Goal: Information Seeking & Learning: Learn about a topic

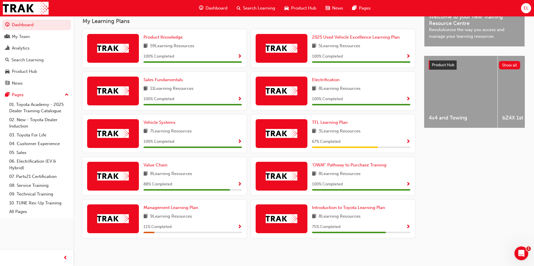
scroll to position [189, 0]
click at [326, 208] on span "Introduction to Toyota Learning Plan" at bounding box center [348, 207] width 73 height 5
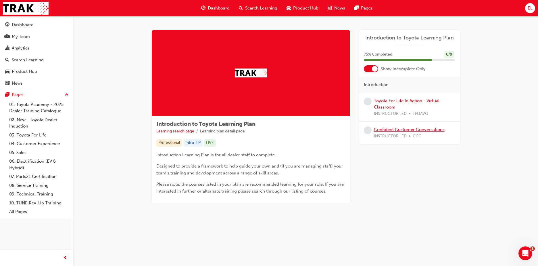
click at [392, 131] on link "Confident Customer Conversations" at bounding box center [409, 129] width 71 height 5
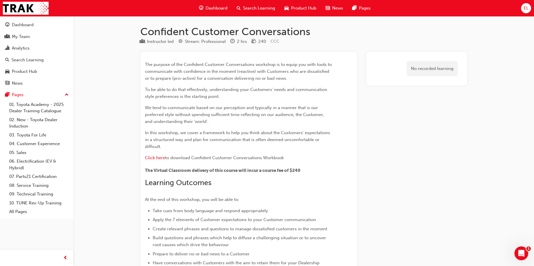
click at [212, 8] on span "Dashboard" at bounding box center [217, 8] width 22 height 7
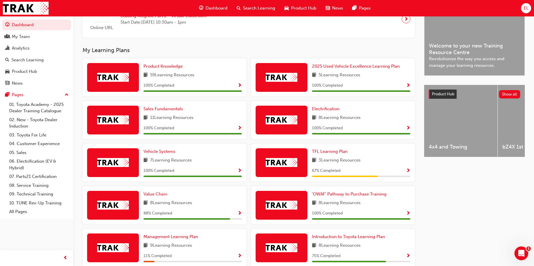
scroll to position [165, 0]
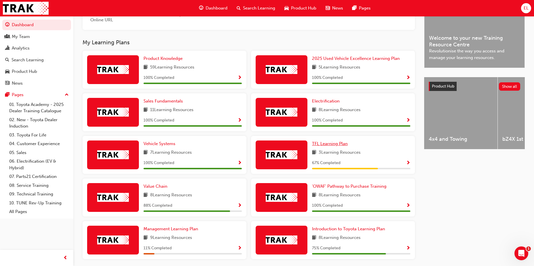
click at [333, 145] on span "TFL Learning Plan" at bounding box center [330, 143] width 36 height 5
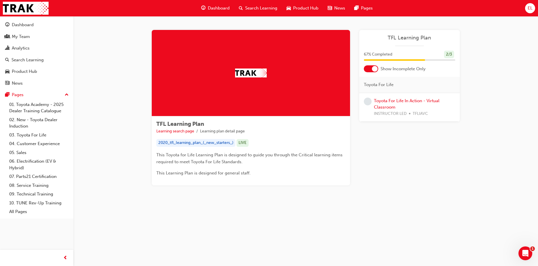
click at [215, 5] on div "Dashboard" at bounding box center [216, 8] width 38 height 12
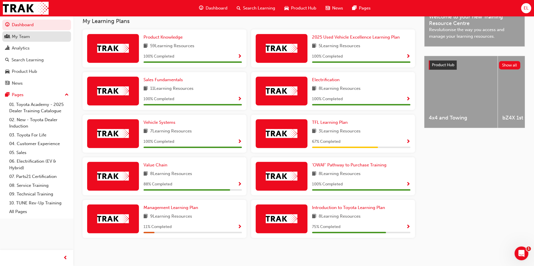
scroll to position [188, 0]
